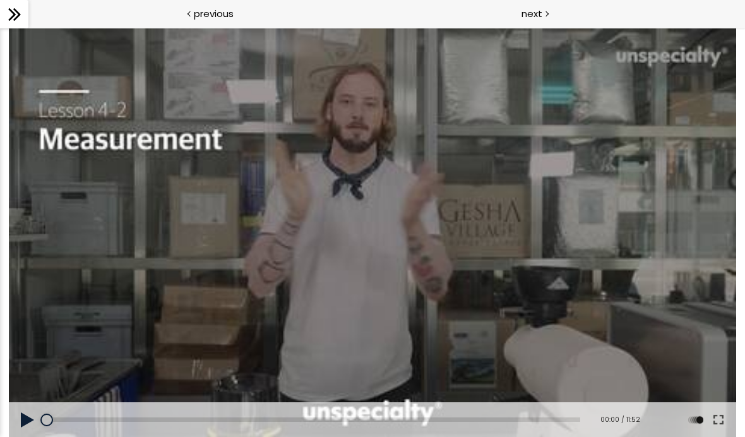
scroll to position [214, 0]
click at [19, 418] on button at bounding box center [28, 419] width 38 height 35
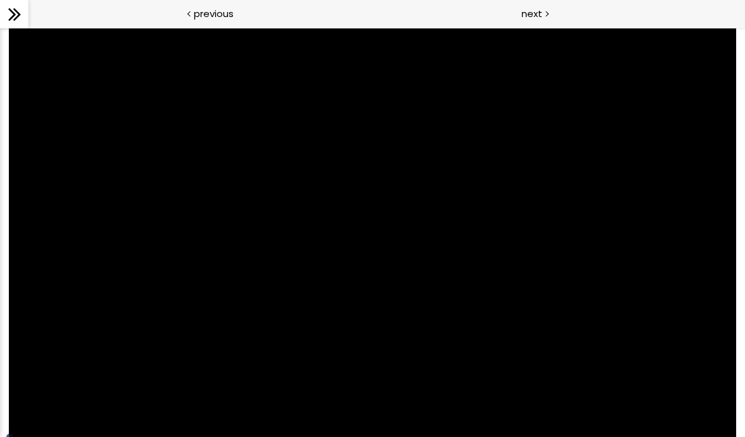
click at [16, 9] on icon at bounding box center [14, 14] width 19 height 19
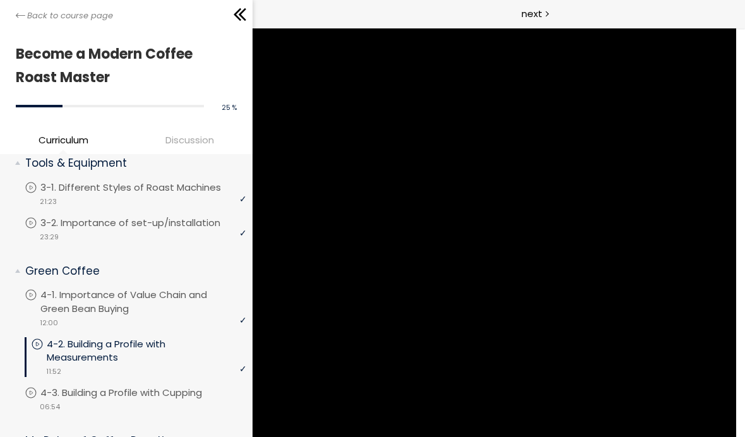
click at [374, 261] on div at bounding box center [372, 232] width 727 height 409
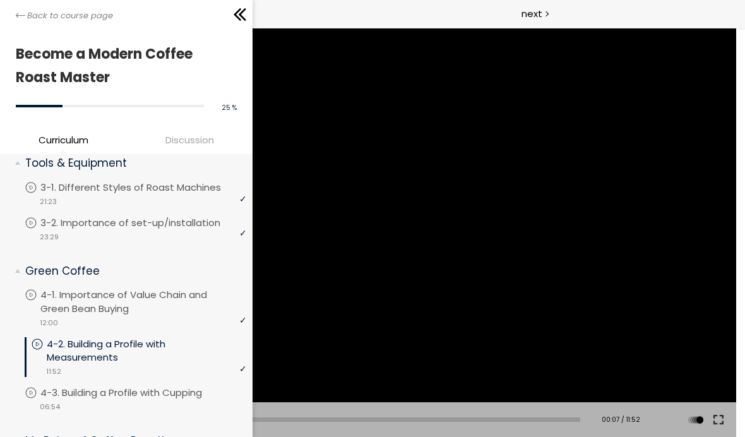
click at [233, 15] on icon at bounding box center [239, 14] width 19 height 19
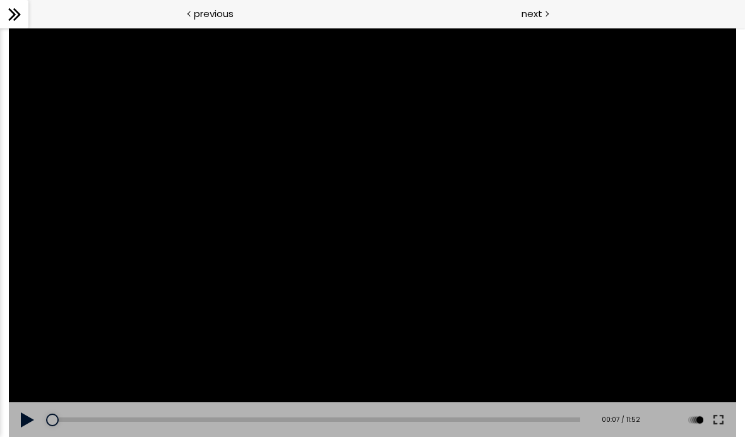
click at [28, 420] on button at bounding box center [28, 419] width 38 height 35
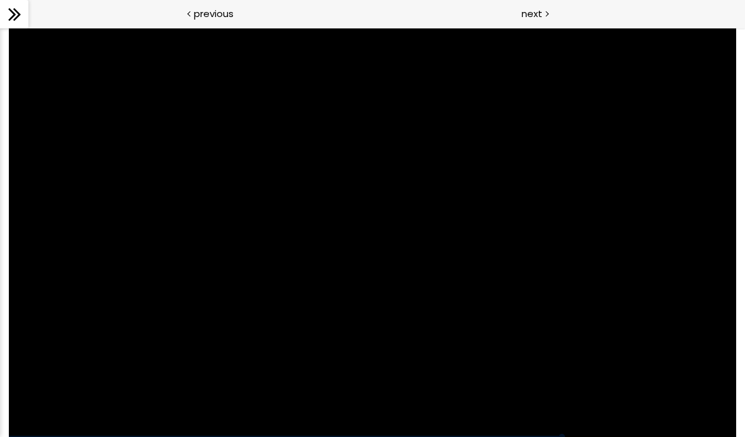
click at [262, 380] on div at bounding box center [372, 232] width 727 height 409
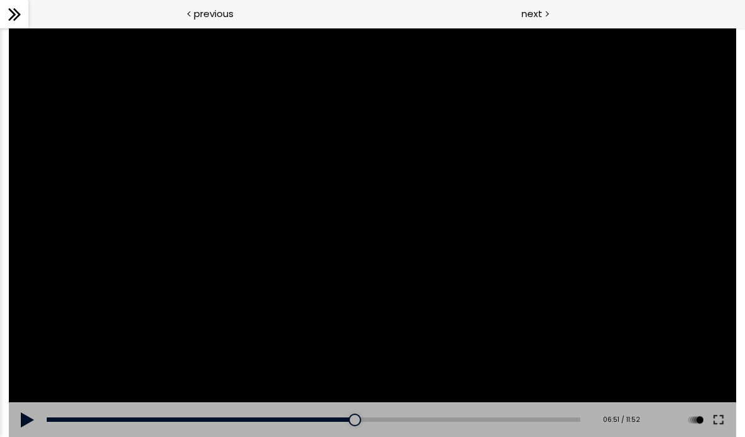
click at [18, 423] on button at bounding box center [28, 419] width 38 height 35
click at [18, 423] on div at bounding box center [372, 232] width 727 height 409
click at [18, 416] on button at bounding box center [28, 419] width 38 height 35
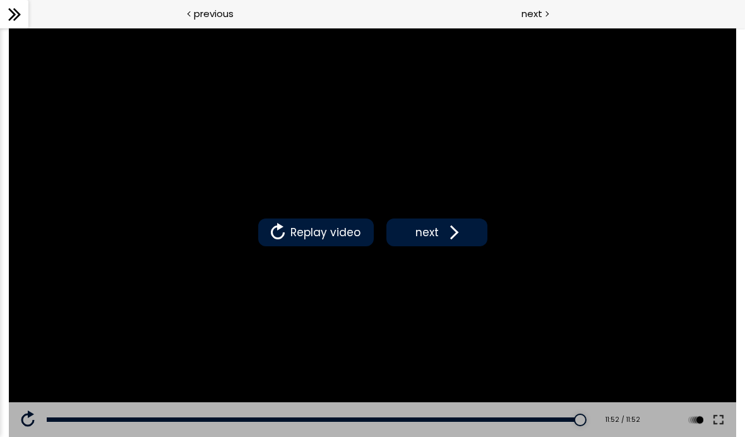
click at [444, 239] on span at bounding box center [451, 232] width 19 height 19
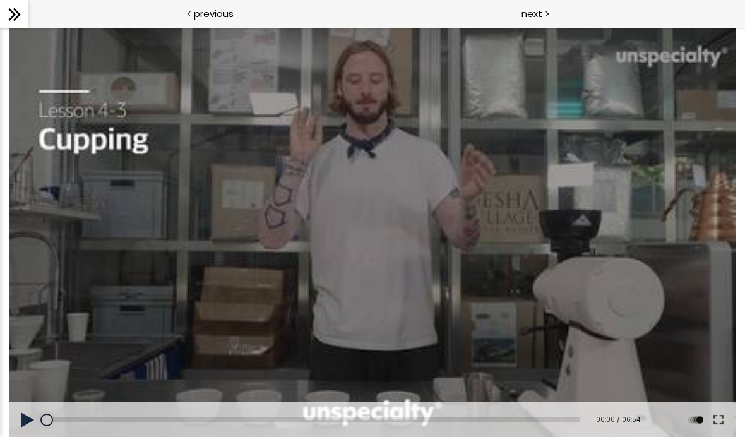
click at [16, 9] on icon at bounding box center [14, 14] width 19 height 19
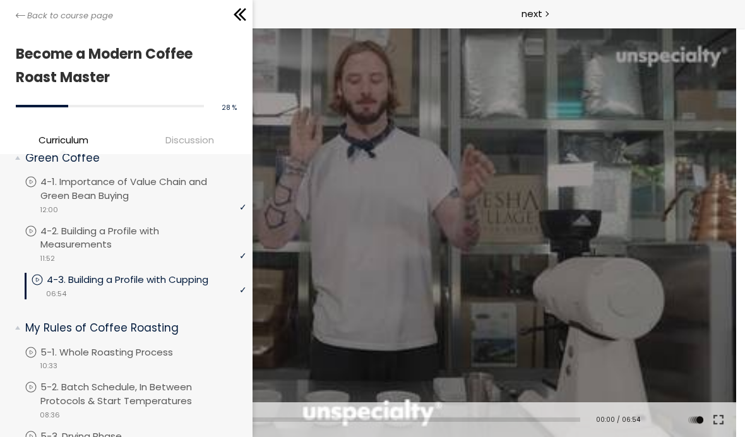
scroll to position [327, 0]
click at [140, 293] on div "video 06:54" at bounding box center [138, 292] width 215 height 13
click at [146, 278] on p "4-3. Building a Profile with Cupping" at bounding box center [140, 280] width 187 height 14
click at [242, 16] on icon at bounding box center [239, 14] width 19 height 19
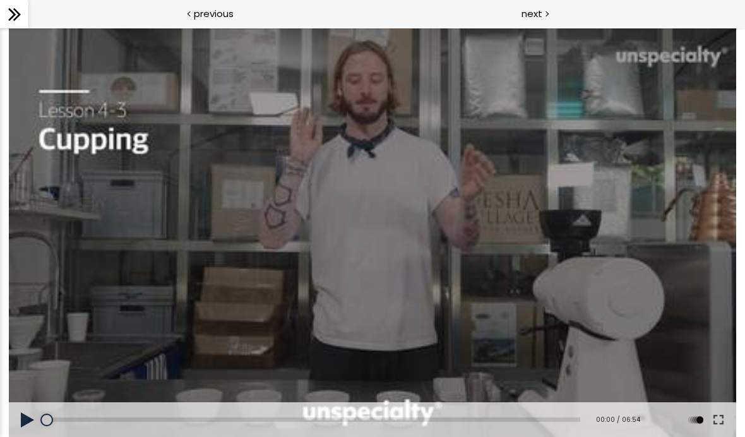
click at [16, 410] on button at bounding box center [28, 419] width 38 height 35
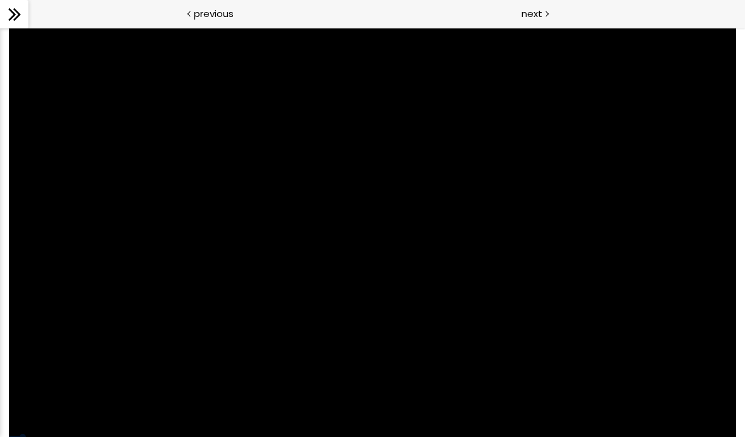
click at [304, 301] on div at bounding box center [372, 232] width 727 height 409
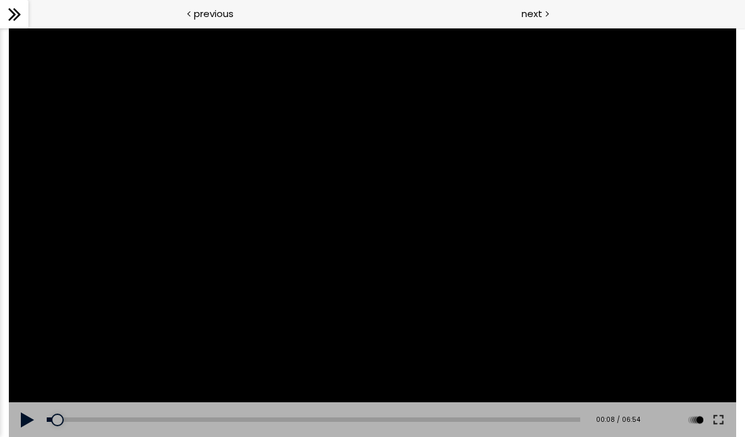
click at [21, 413] on button at bounding box center [28, 419] width 38 height 35
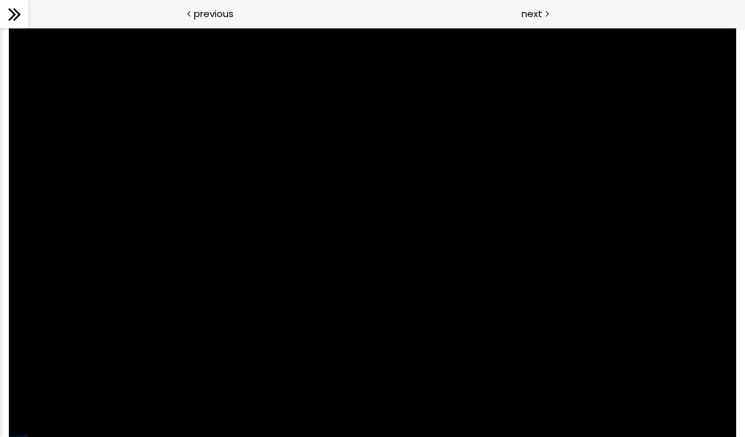
click at [74, 321] on div at bounding box center [372, 232] width 727 height 409
